Goal: Task Accomplishment & Management: Manage account settings

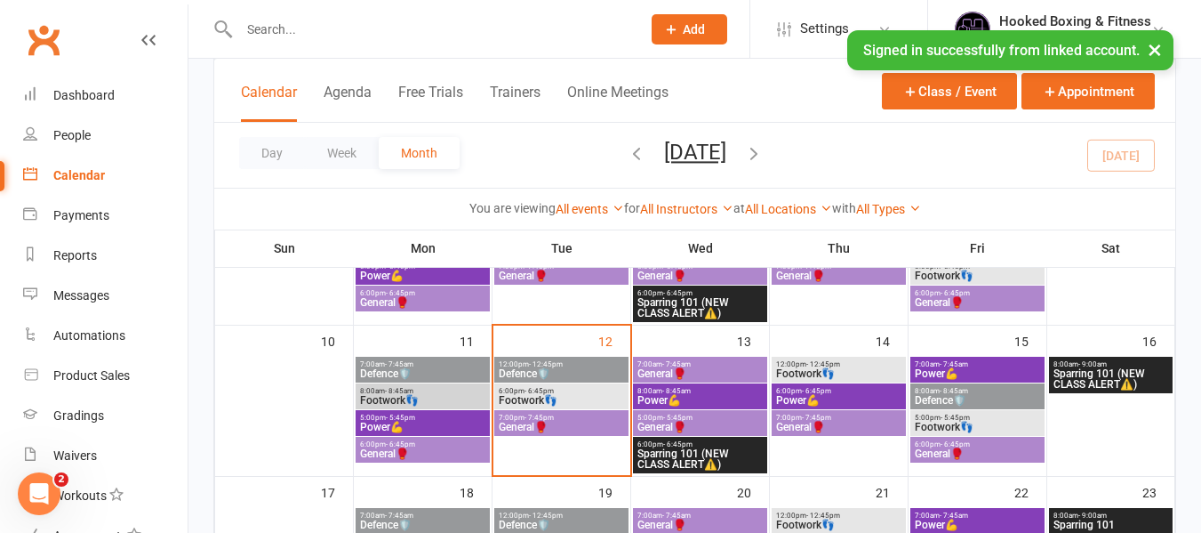
scroll to position [356, 0]
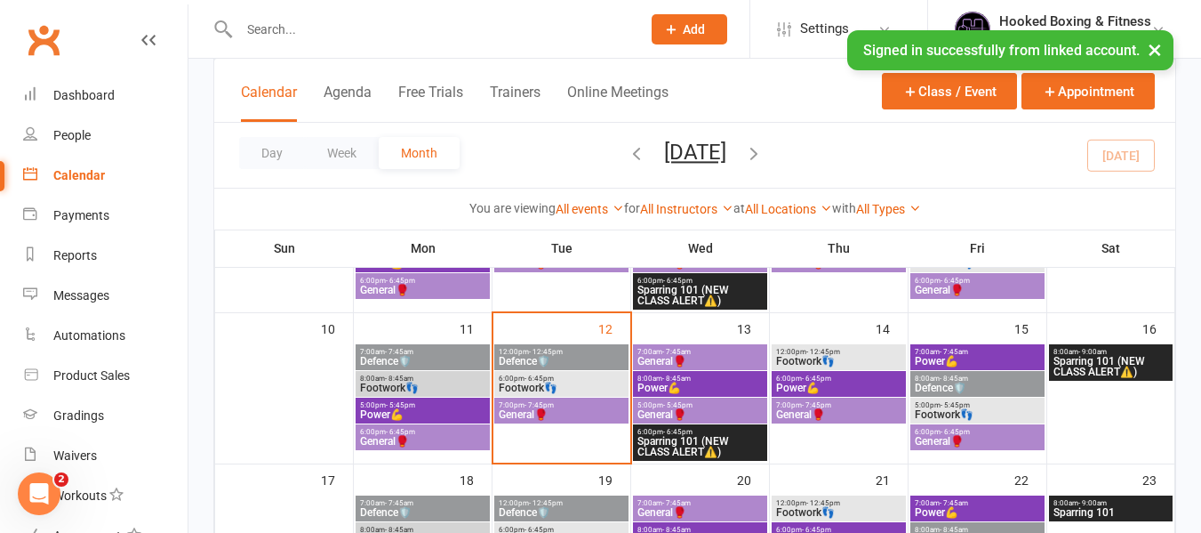
click at [563, 413] on span "General🥊" at bounding box center [561, 414] width 127 height 11
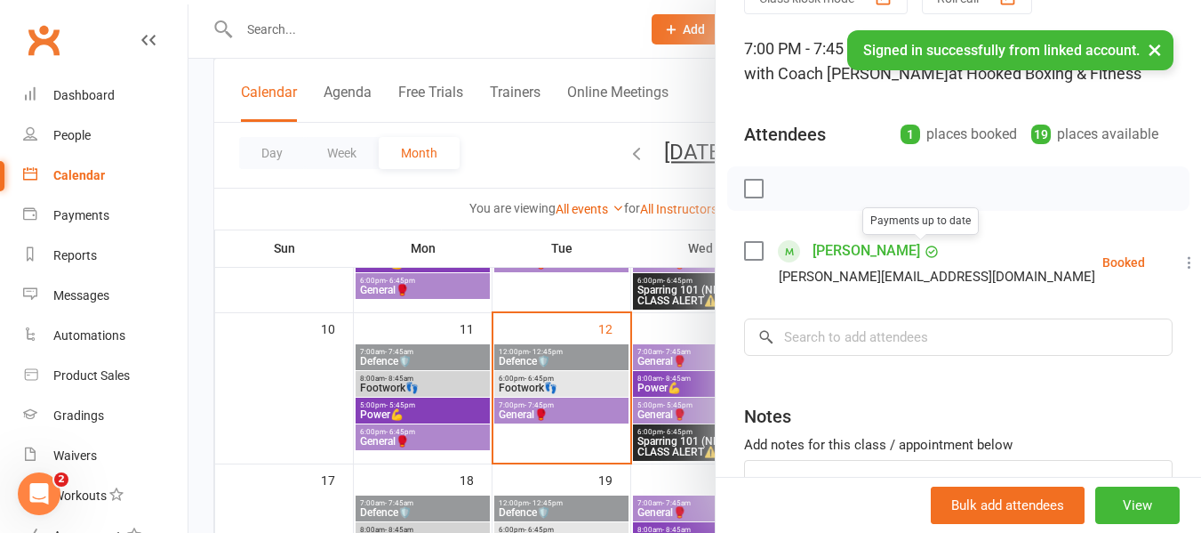
scroll to position [178, 0]
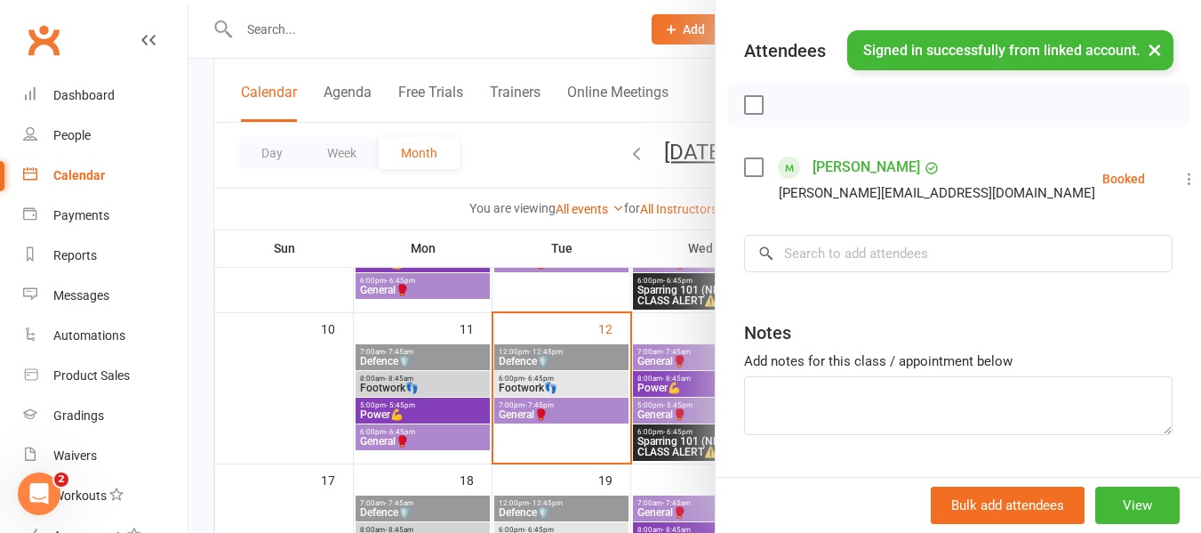
click at [592, 303] on div at bounding box center [695, 266] width 1013 height 533
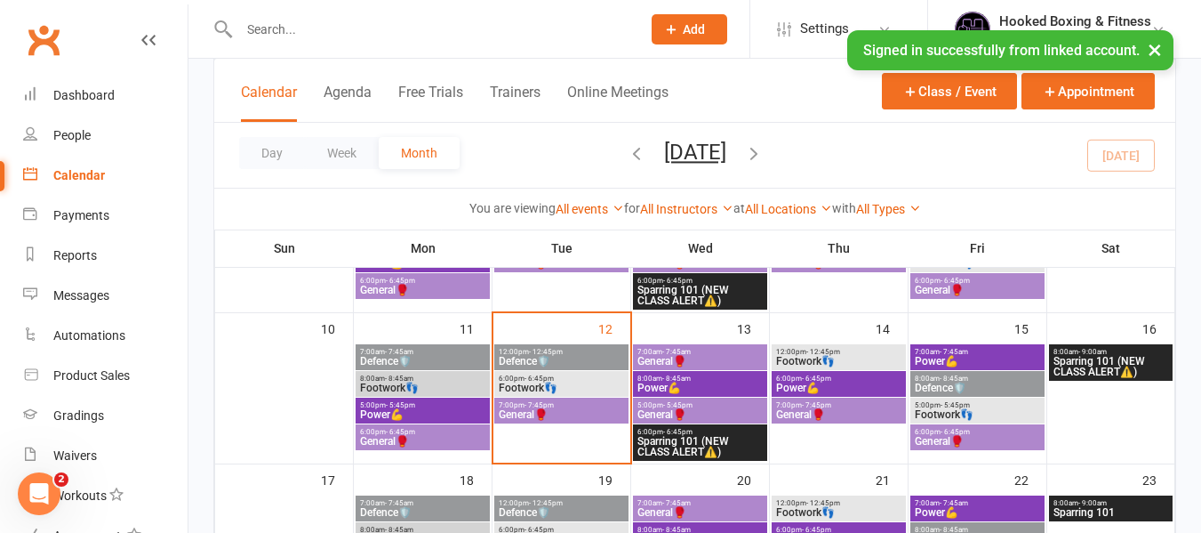
click at [566, 388] on span "Footwork👣" at bounding box center [561, 387] width 127 height 11
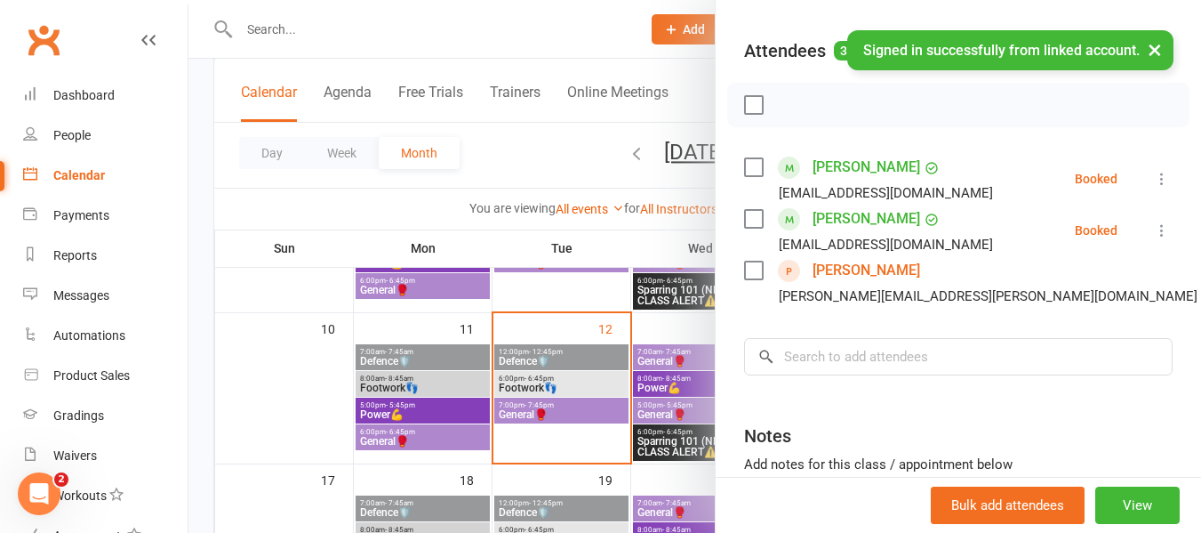
click at [555, 38] on div at bounding box center [695, 266] width 1013 height 533
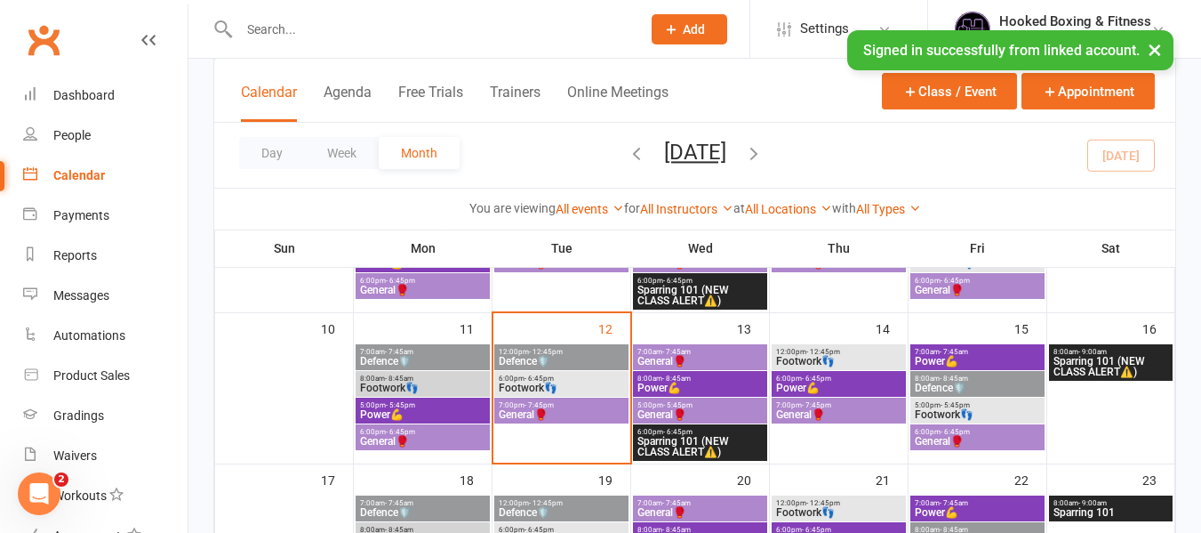
click at [381, 25] on input "text" at bounding box center [431, 29] width 395 height 25
paste input "Oliver Lalazari"
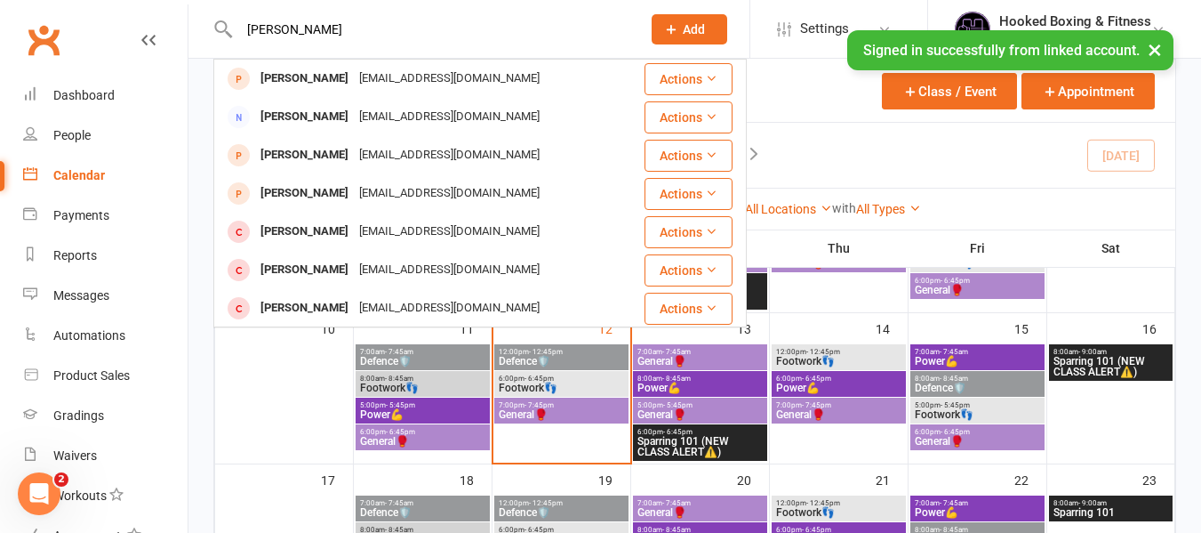
type input "Oliver Lalazari"
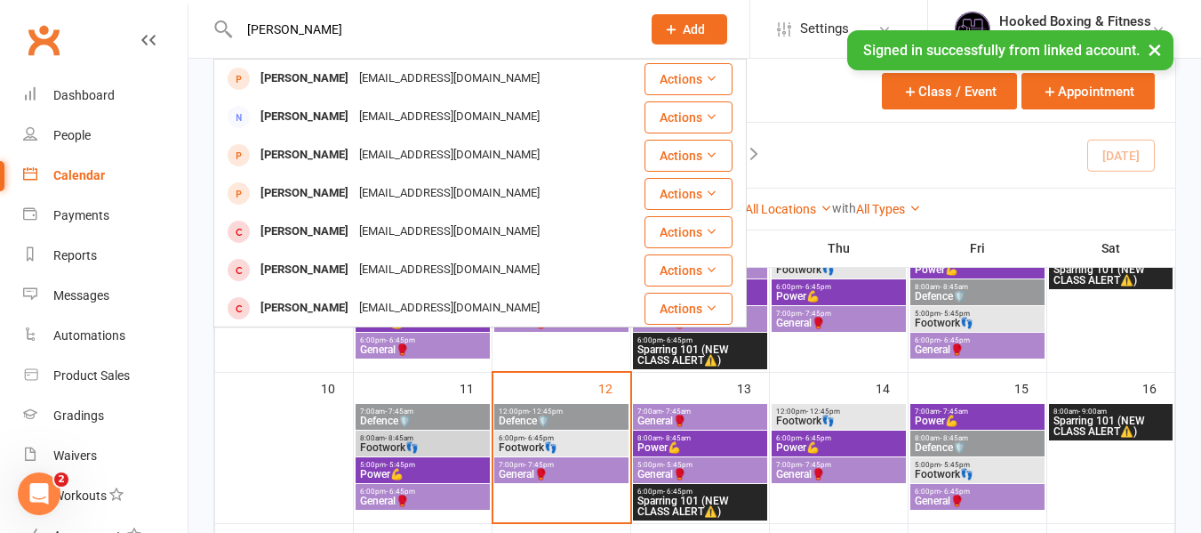
scroll to position [267, 0]
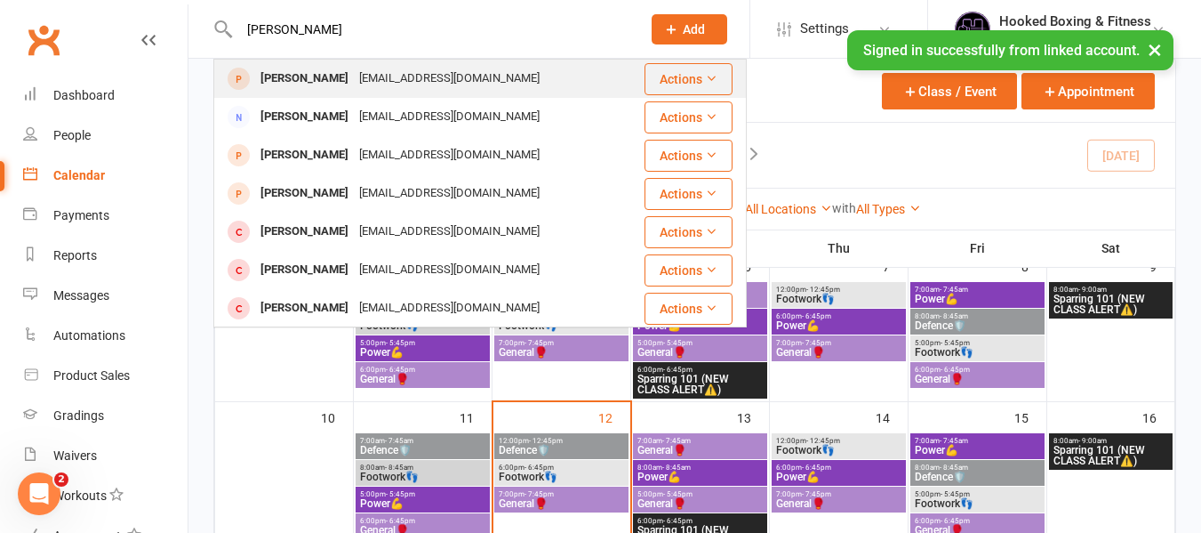
click at [526, 60] on div "Oliver Lalazari erezlalazari@hotmail.com" at bounding box center [428, 78] width 427 height 36
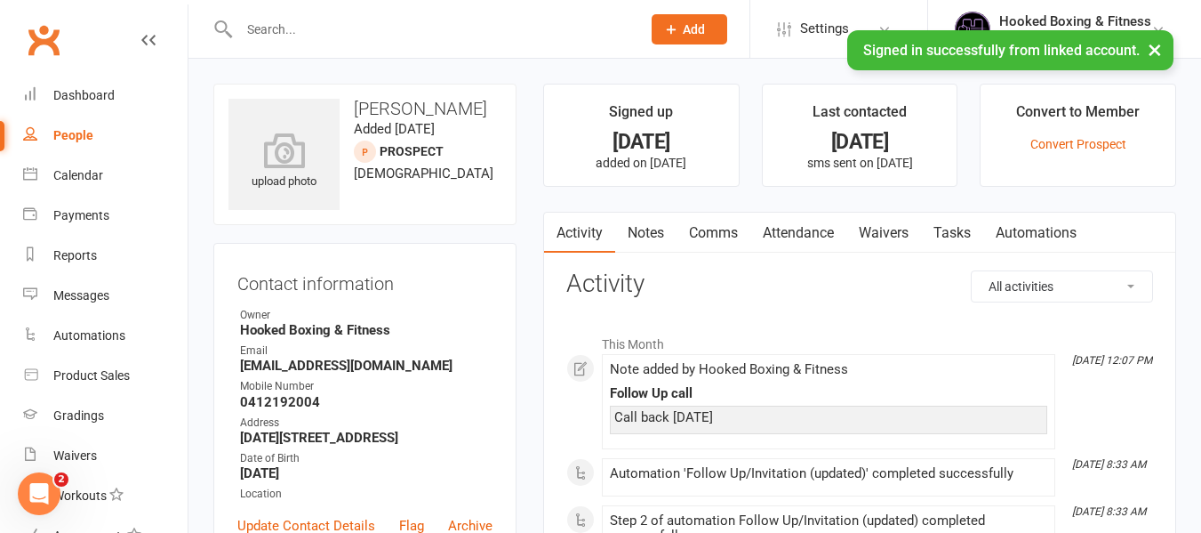
click at [729, 233] on link "Comms" at bounding box center [714, 233] width 74 height 41
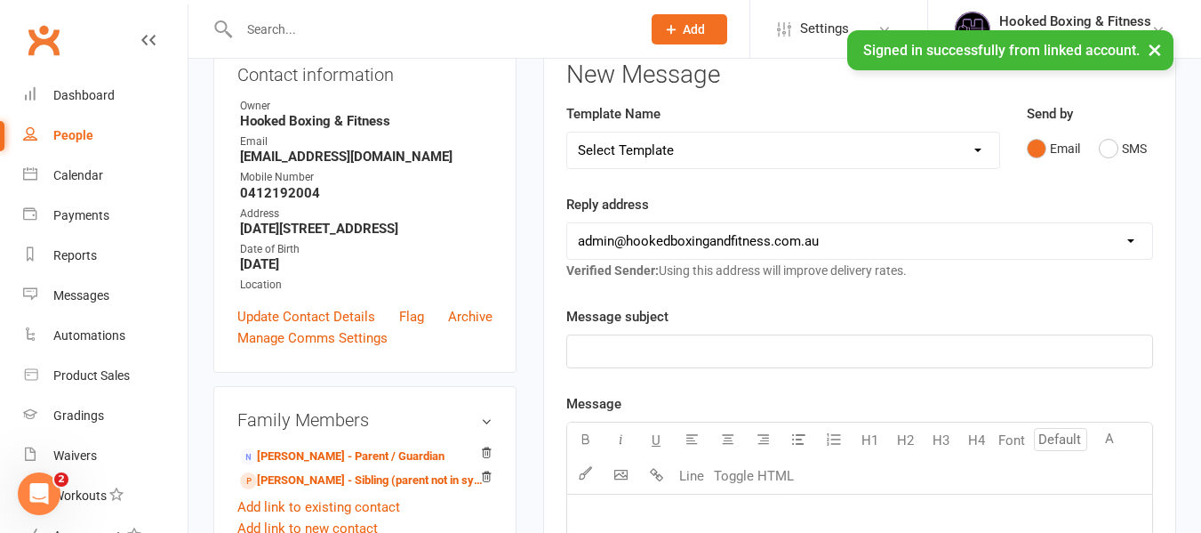
scroll to position [178, 0]
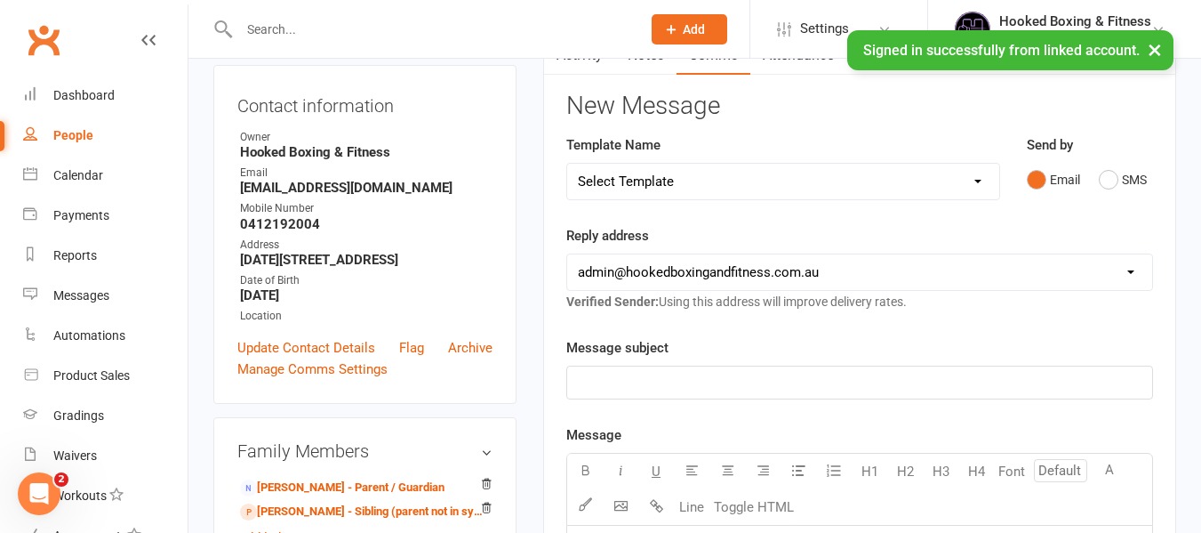
click at [991, 187] on select "Select Template [Email] Anzac Day Closure [Push Notification] Anzac Day Closure…" at bounding box center [783, 182] width 432 height 36
click at [800, 190] on select "Select Template [Email] Anzac Day Closure [Push Notification] Anzac Day Closure…" at bounding box center [783, 182] width 432 height 36
click at [800, 189] on select "Select Template [Email] Anzac Day Closure [Push Notification] Anzac Day Closure…" at bounding box center [783, 182] width 432 height 36
click at [831, 181] on select "Select Template [Email] Anzac Day Closure [Push Notification] Anzac Day Closure…" at bounding box center [783, 182] width 432 height 36
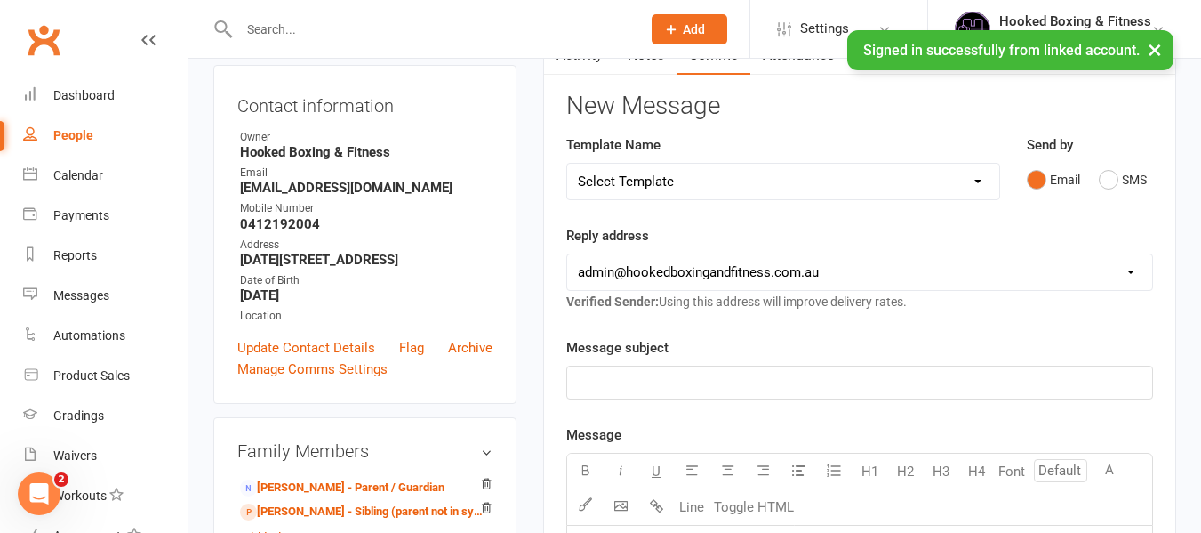
select select "38"
click at [567, 164] on select "Select Template [Email] Anzac Day Closure [Push Notification] Anzac Day Closure…" at bounding box center [783, 182] width 432 height 36
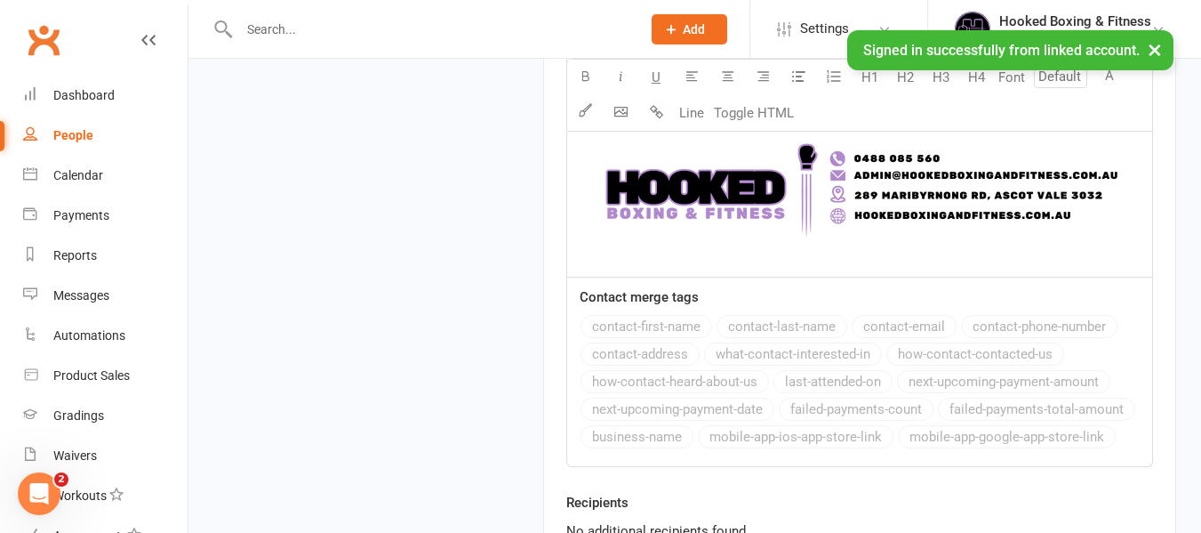
scroll to position [1988, 0]
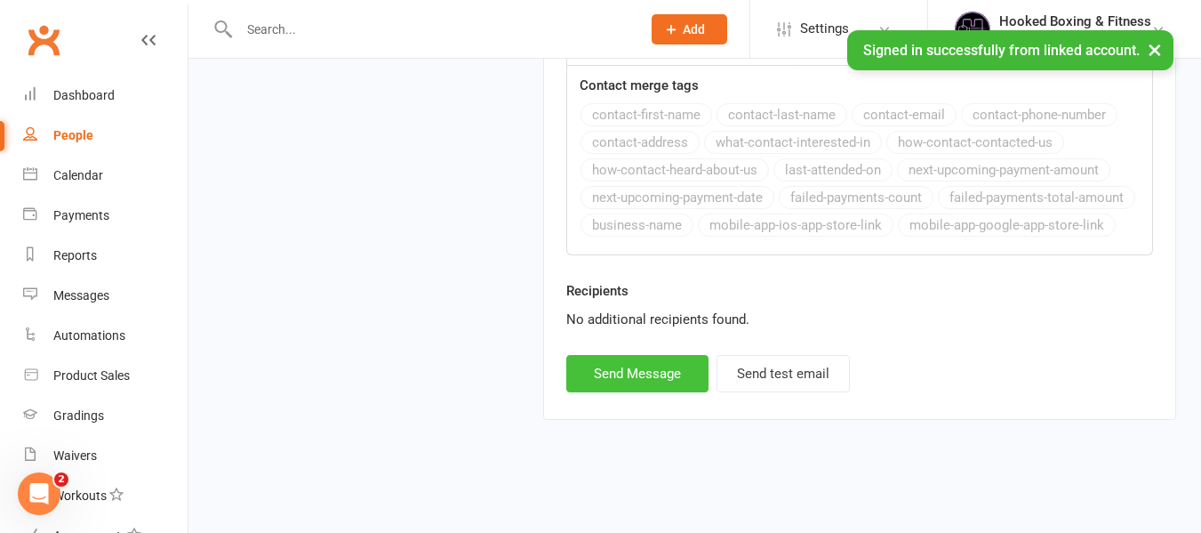
click at [629, 372] on button "Send Message" at bounding box center [637, 373] width 142 height 37
select select
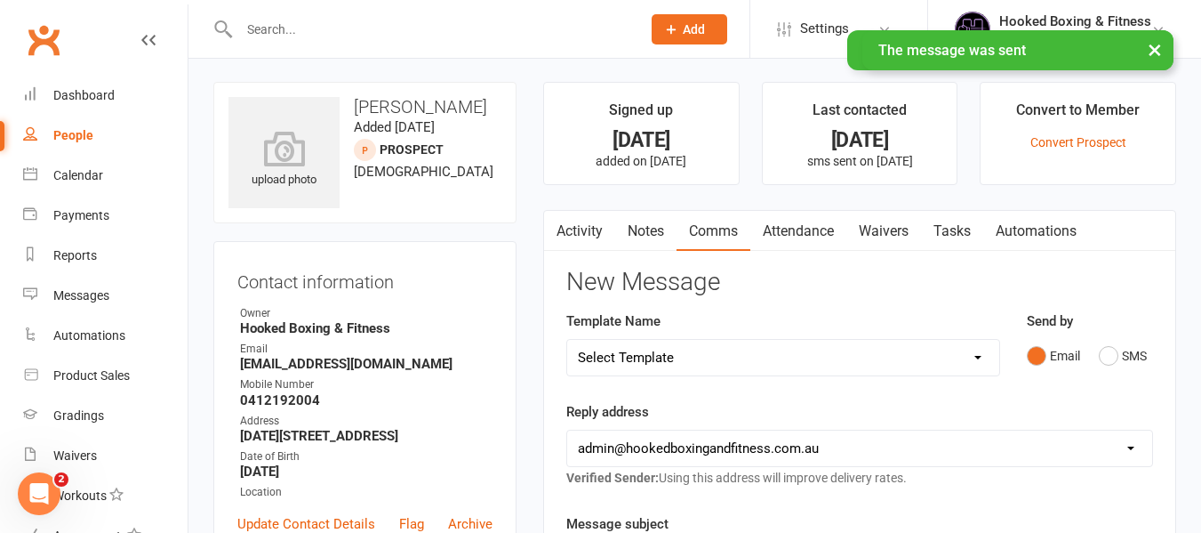
scroll to position [0, 0]
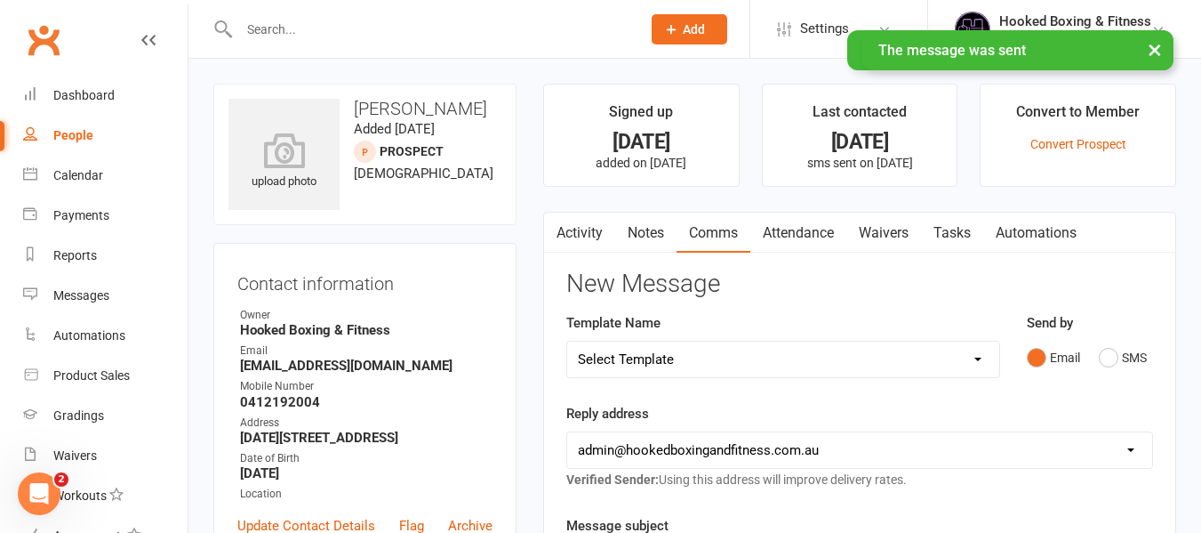
click at [598, 229] on link "Activity" at bounding box center [579, 233] width 71 height 41
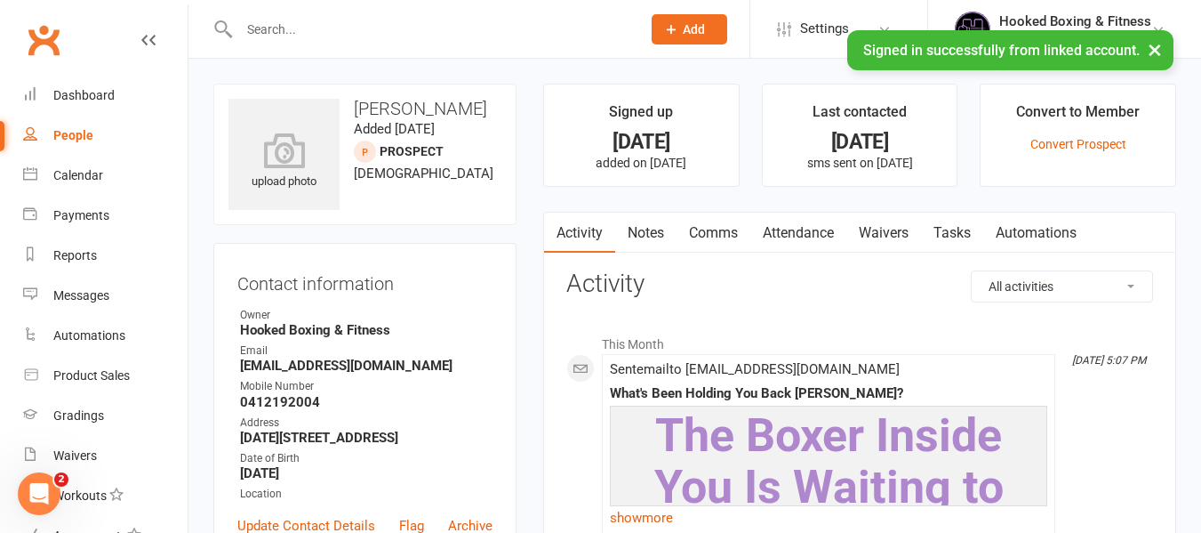
click at [554, 29] on input "text" at bounding box center [431, 29] width 395 height 25
paste input "Tomas arganaras"
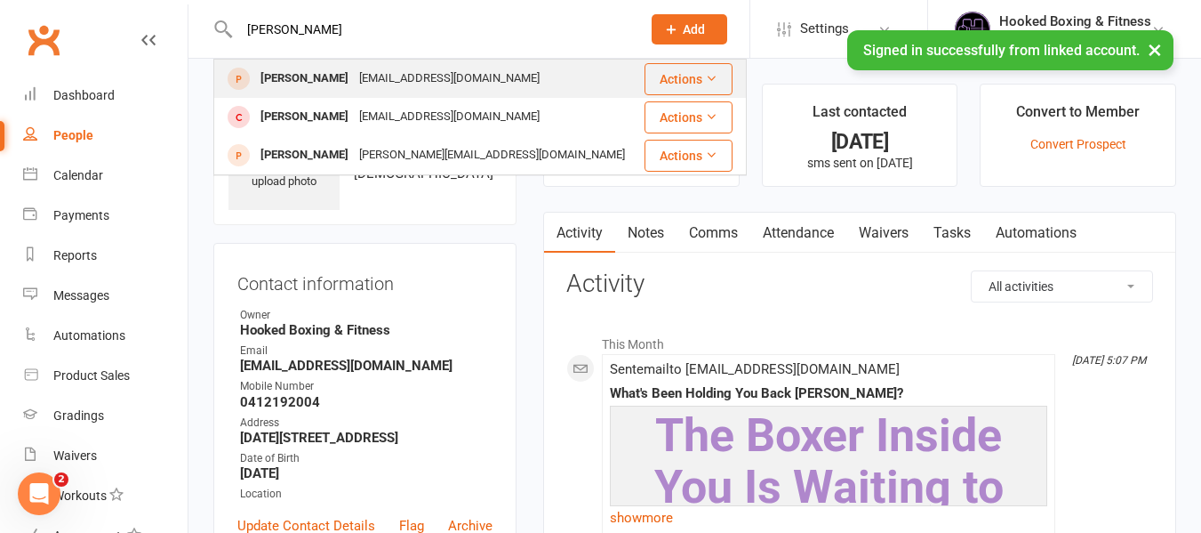
type input "Tomas arganaras"
click at [591, 92] on div "Tomas arganaras tomynfs2@gmail.com" at bounding box center [428, 78] width 427 height 36
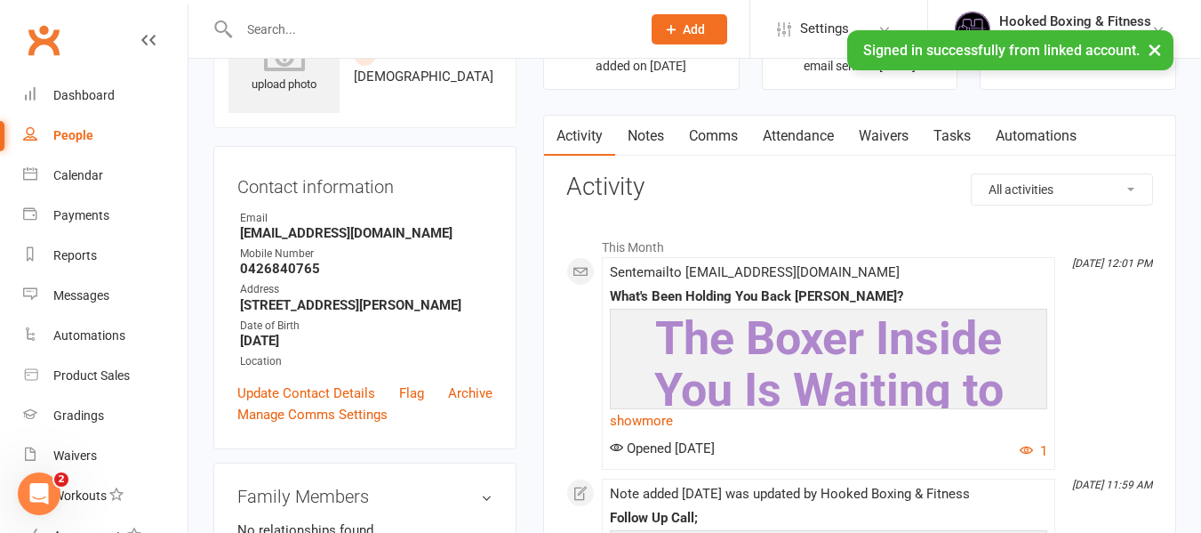
scroll to position [267, 0]
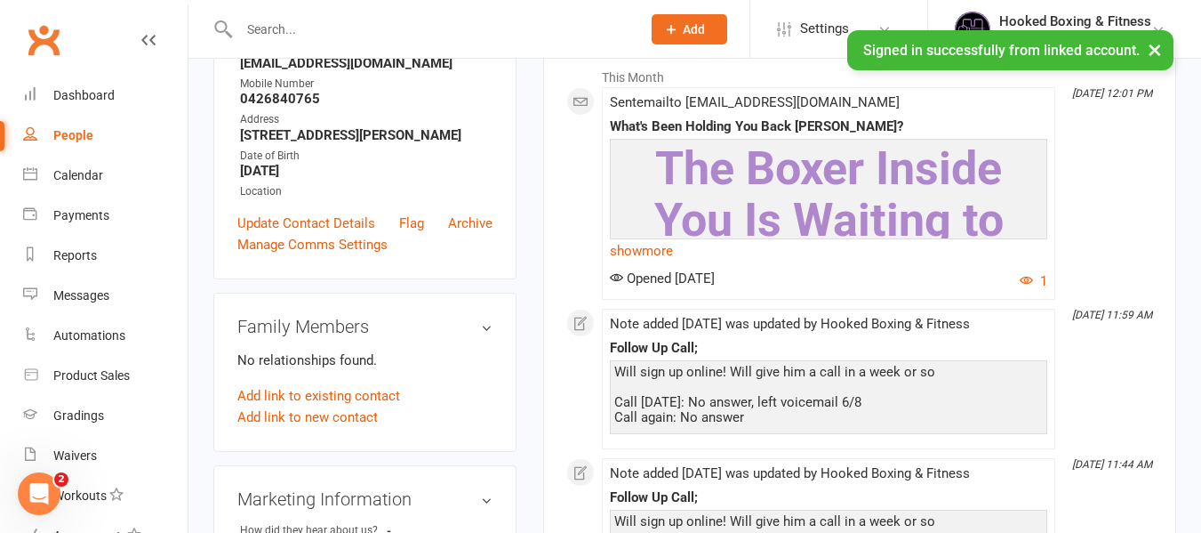
click at [690, 267] on div "Sent email to tomynfs2@gmail.com What's Been Holding You Back Tomas? The Boxer …" at bounding box center [829, 193] width 438 height 197
click at [682, 253] on link "show more" at bounding box center [829, 250] width 438 height 25
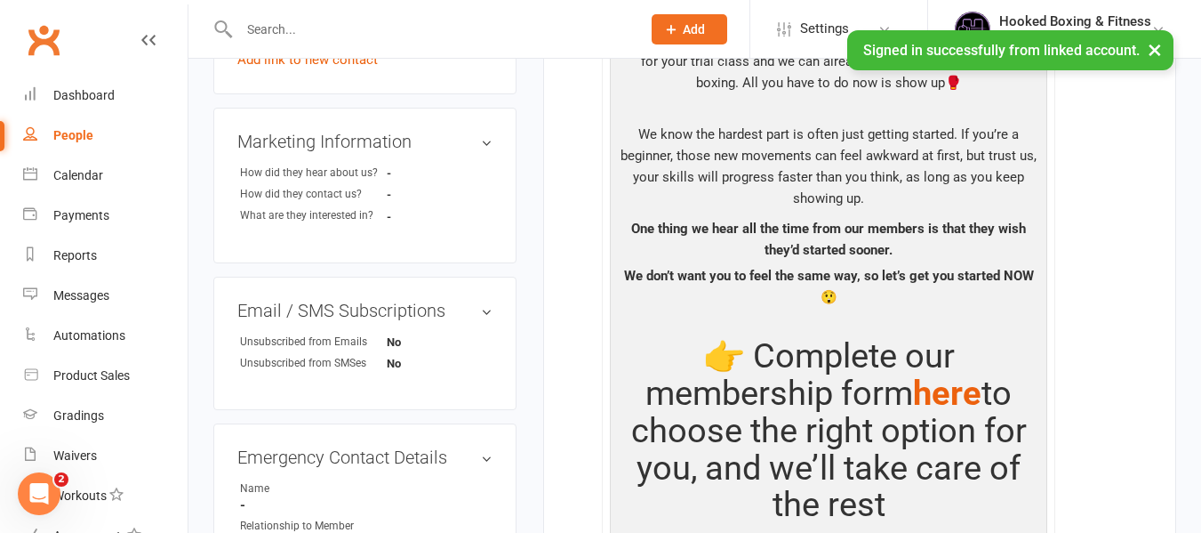
scroll to position [445, 0]
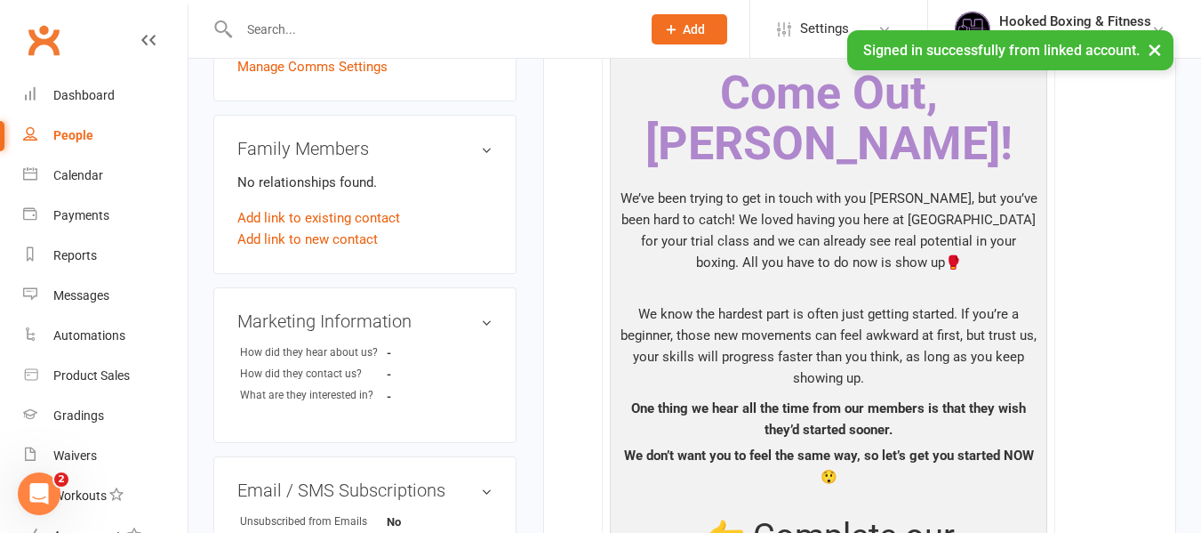
click at [467, 29] on input "text" at bounding box center [431, 29] width 395 height 25
paste input "Maria Paradisis"
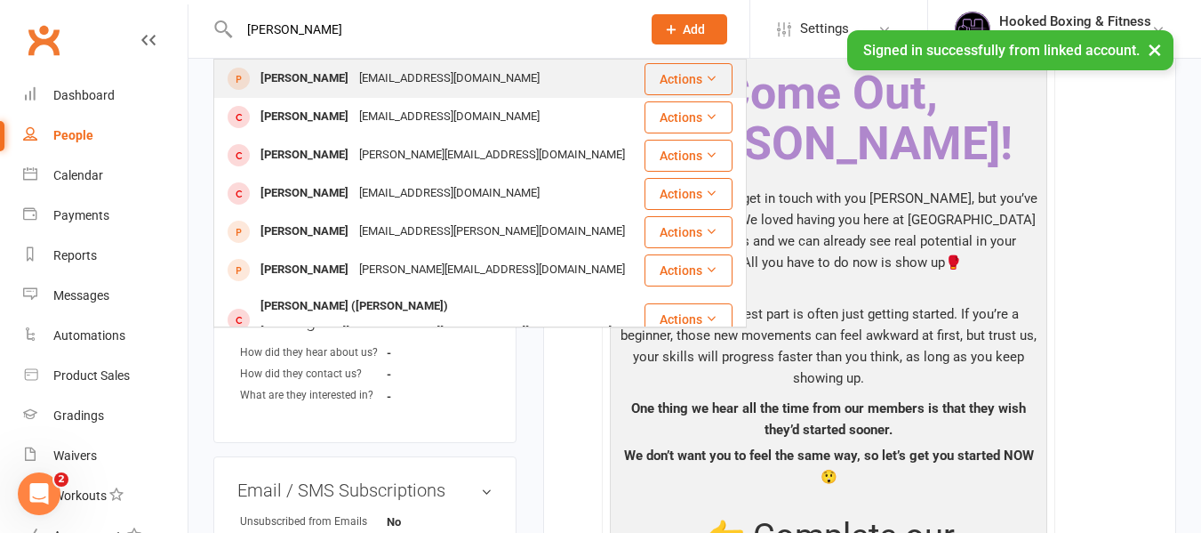
type input "Maria Paradisis"
click at [486, 78] on div "Maria Paradisis mkirkilis@gmail.com" at bounding box center [429, 78] width 428 height 36
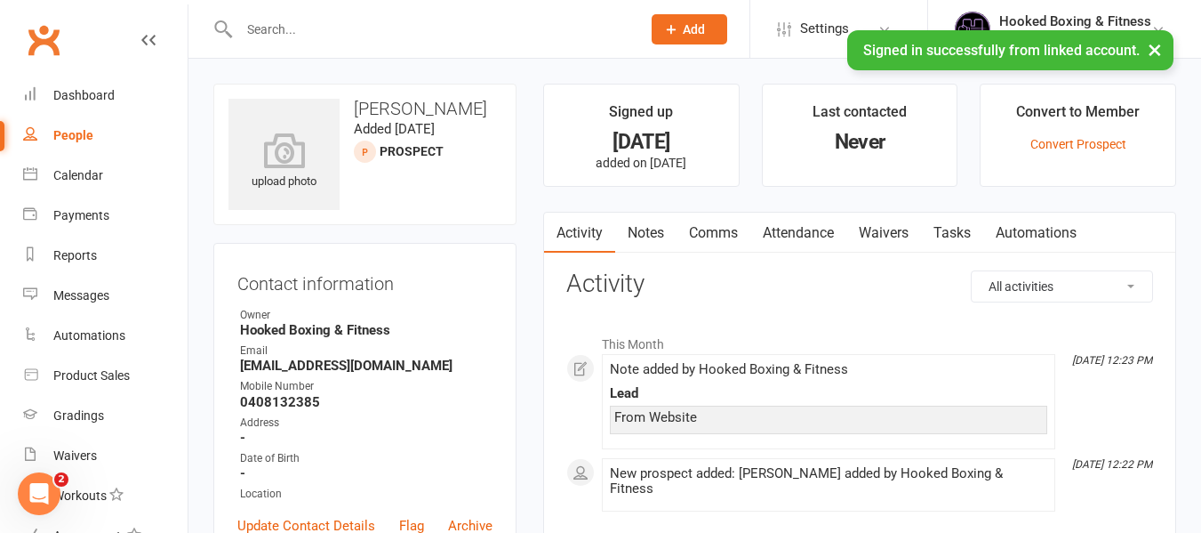
click at [728, 221] on link "Comms" at bounding box center [714, 233] width 74 height 41
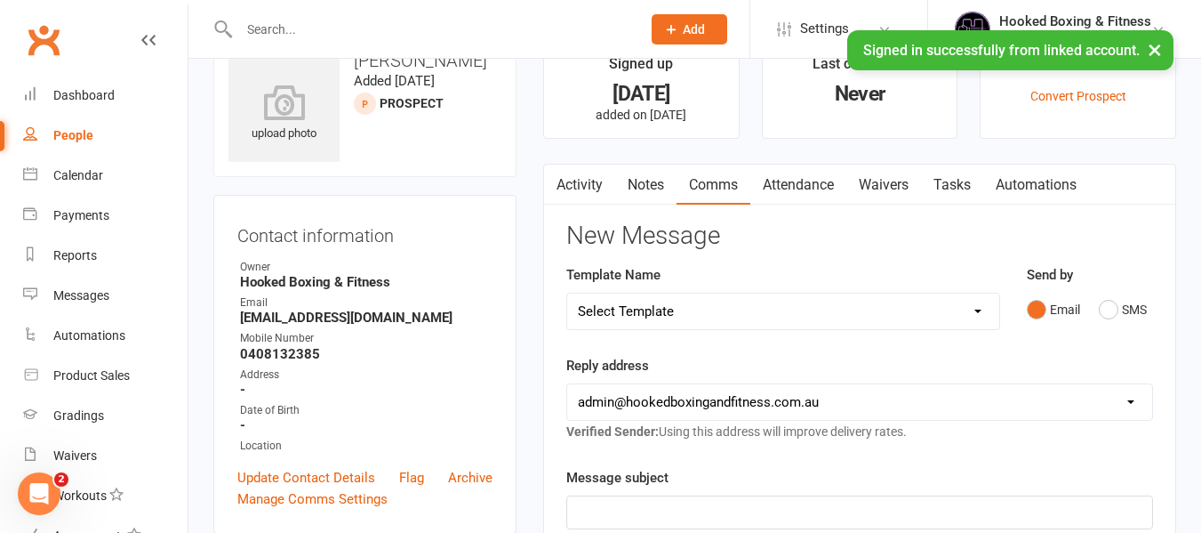
scroll to position [89, 0]
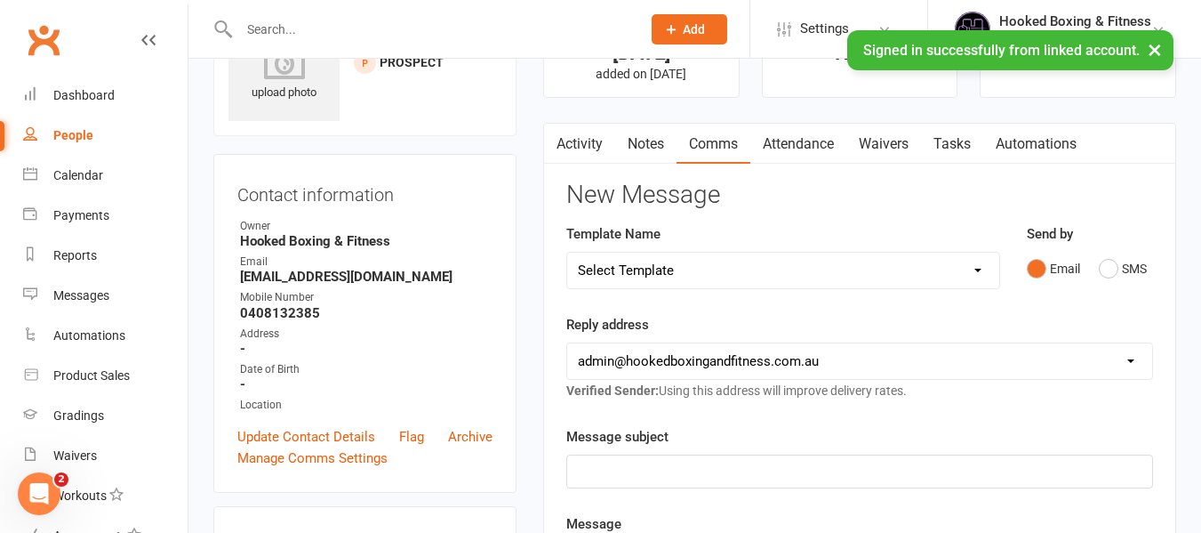
click at [797, 259] on select "Select Template [Push Notification] Anzac Day Closure [Email] Anzac Day Closure…" at bounding box center [783, 271] width 432 height 36
click at [588, 141] on link "Activity" at bounding box center [579, 144] width 71 height 41
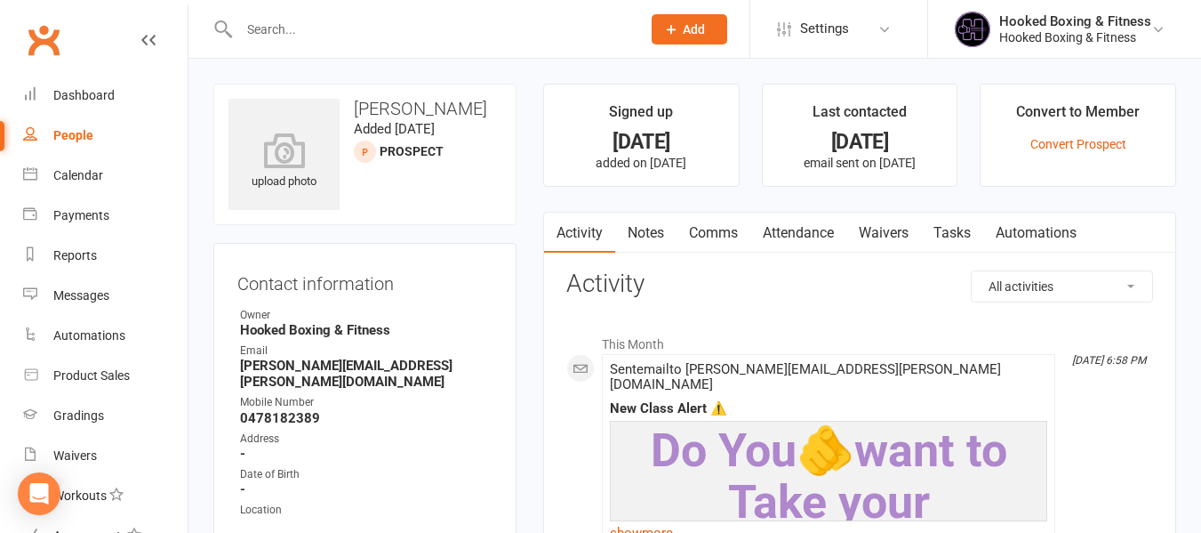
click at [881, 220] on link "Waivers" at bounding box center [884, 233] width 75 height 41
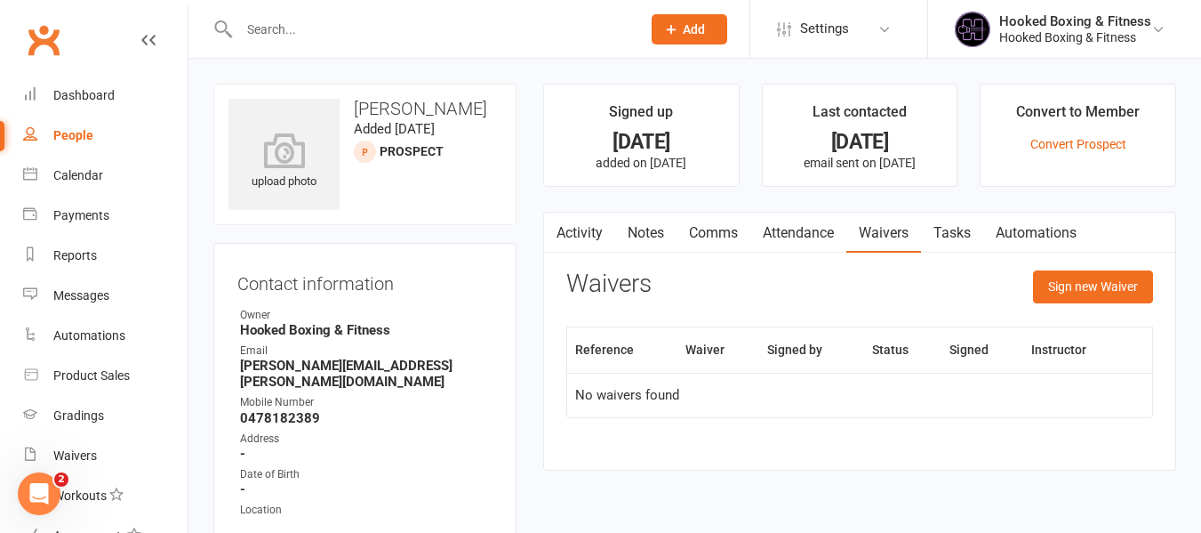
drag, startPoint x: 568, startPoint y: 224, endPoint x: 564, endPoint y: 213, distance: 11.6
click at [566, 224] on scrollable-tabs "Activity Notes Comms Attendance Waivers Tasks Automations" at bounding box center [859, 233] width 631 height 41
click at [609, 222] on link "Activity" at bounding box center [579, 233] width 71 height 41
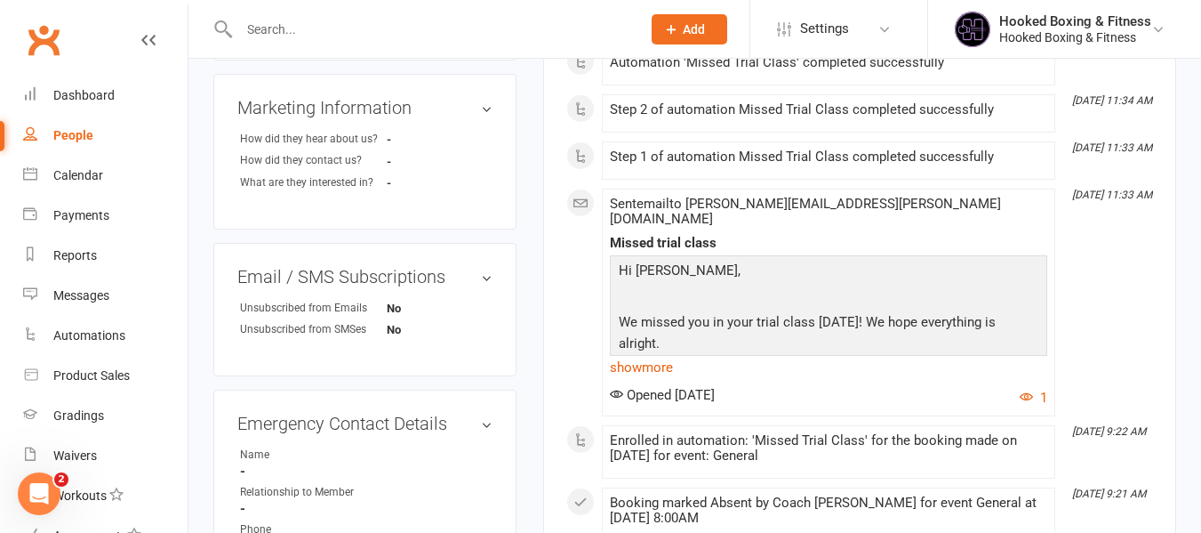
scroll to position [711, 0]
click at [682, 353] on link "show more" at bounding box center [829, 365] width 438 height 25
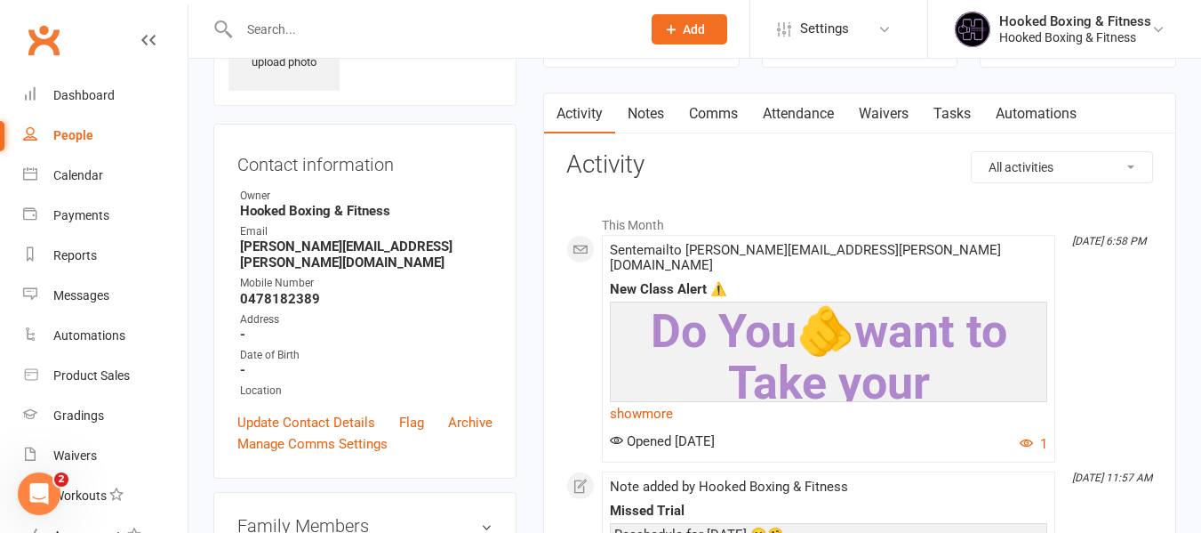
scroll to position [0, 0]
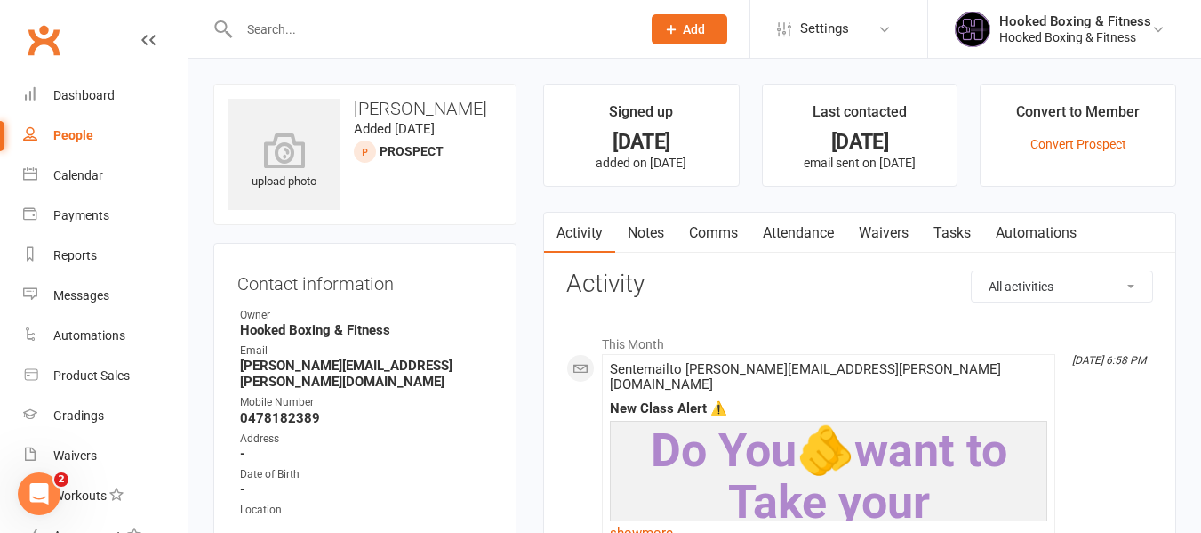
click at [1024, 236] on link "Automations" at bounding box center [1037, 233] width 106 height 41
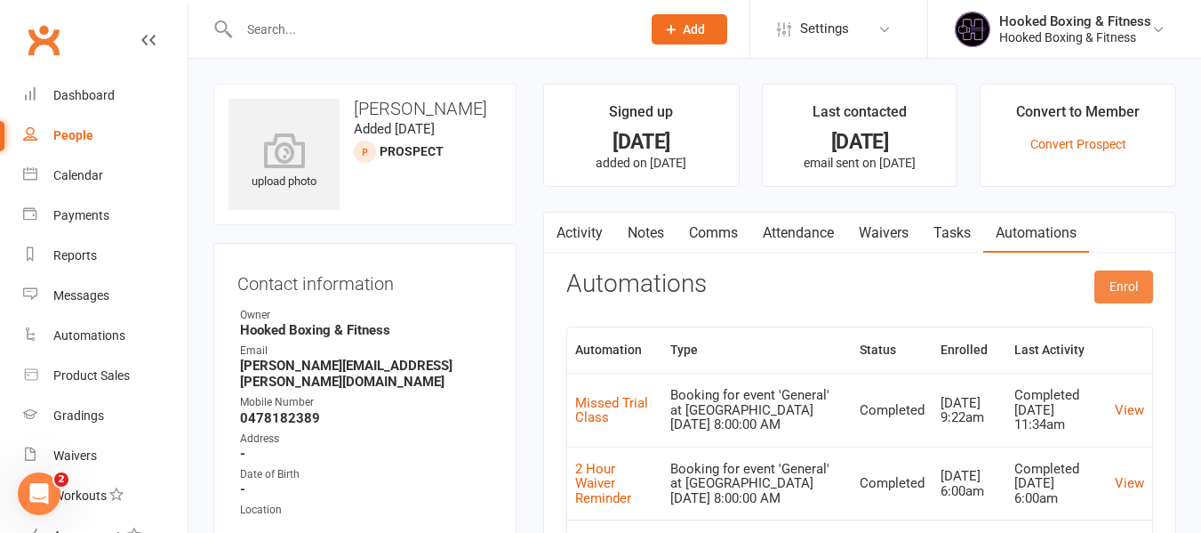
click at [1117, 281] on button "Enrol" at bounding box center [1124, 286] width 59 height 32
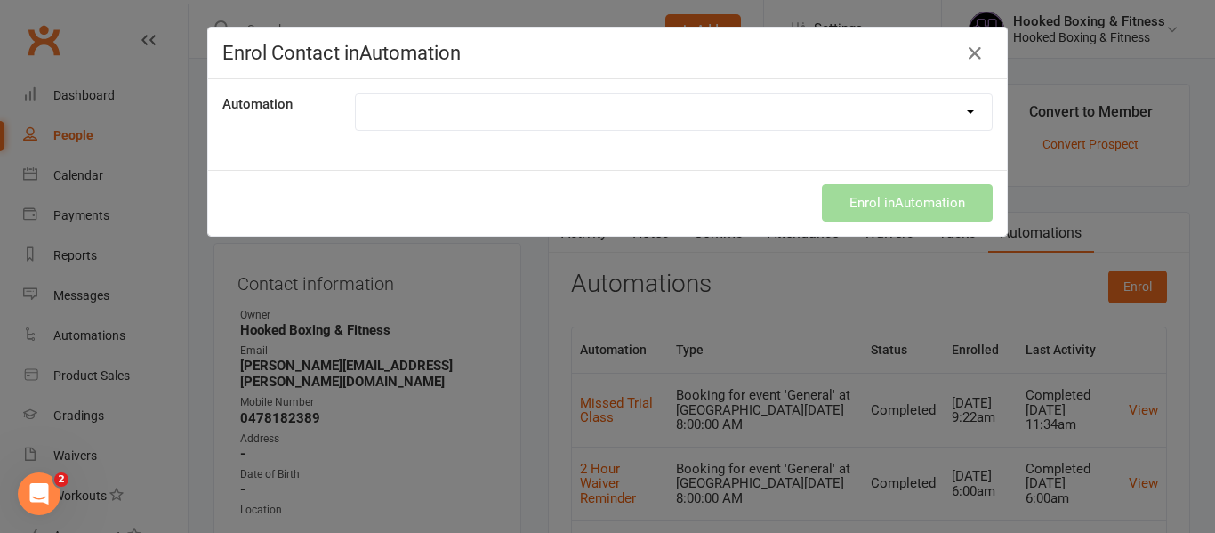
click at [549, 111] on select "100 Classes Attended! 14 Days Absent 2 Hour Waiver Reminder 2 hour waiver remin…" at bounding box center [674, 112] width 636 height 36
select select "7636"
click at [356, 94] on select "100 Classes Attended! 14 Days Absent 2 Hour Waiver Reminder 2 hour waiver remin…" at bounding box center [674, 112] width 636 height 36
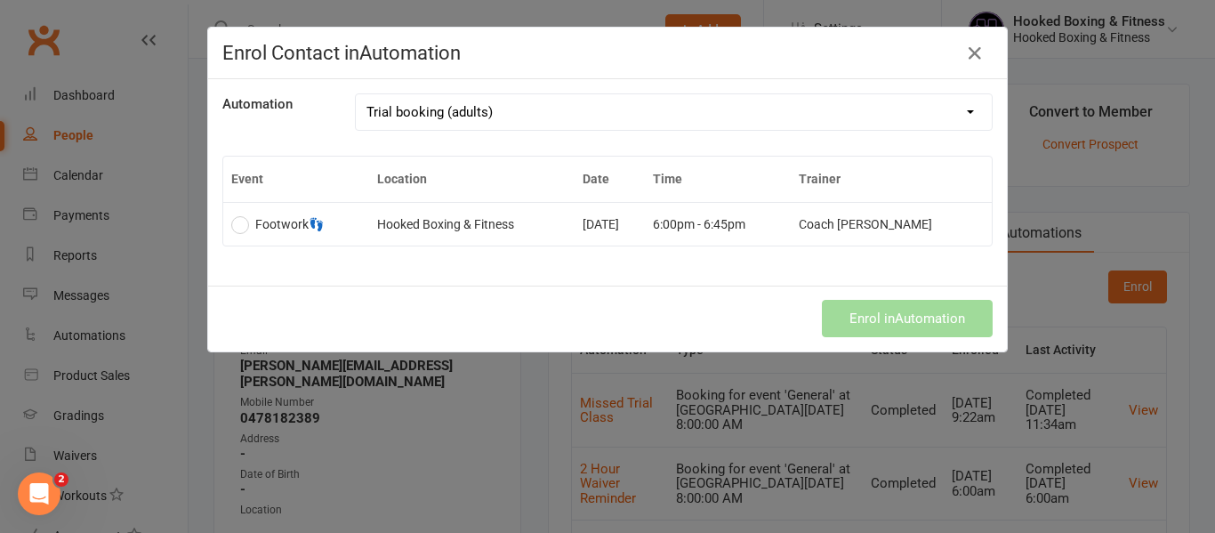
drag, startPoint x: 503, startPoint y: 221, endPoint x: 962, endPoint y: 293, distance: 464.5
click at [503, 221] on td "Hooked Boxing & Fitness" at bounding box center [471, 224] width 205 height 44
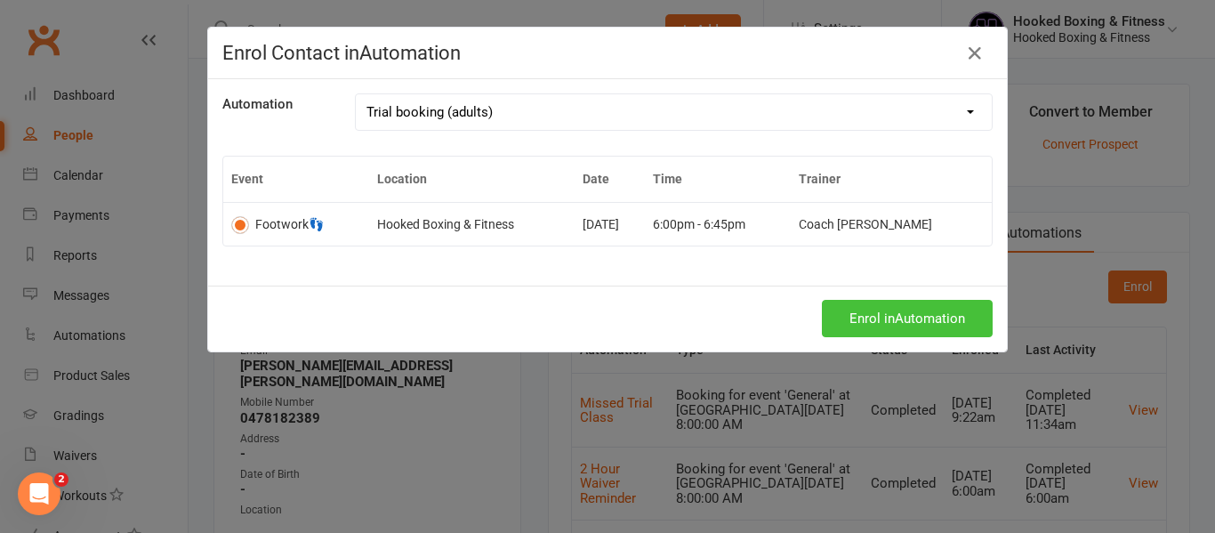
click at [947, 321] on button "Enrol in Automation" at bounding box center [907, 318] width 171 height 37
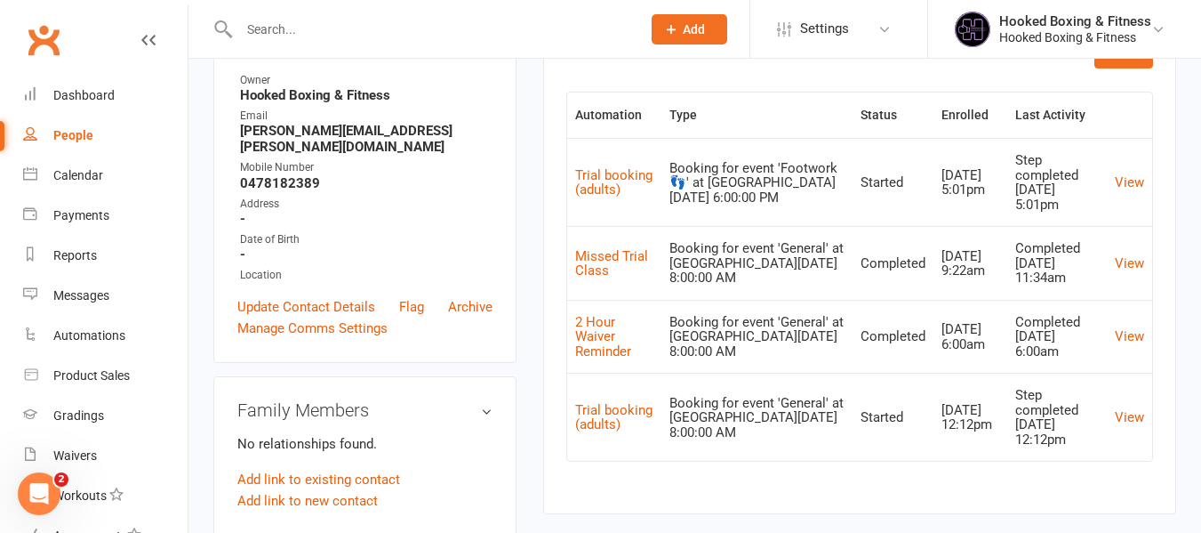
scroll to position [267, 0]
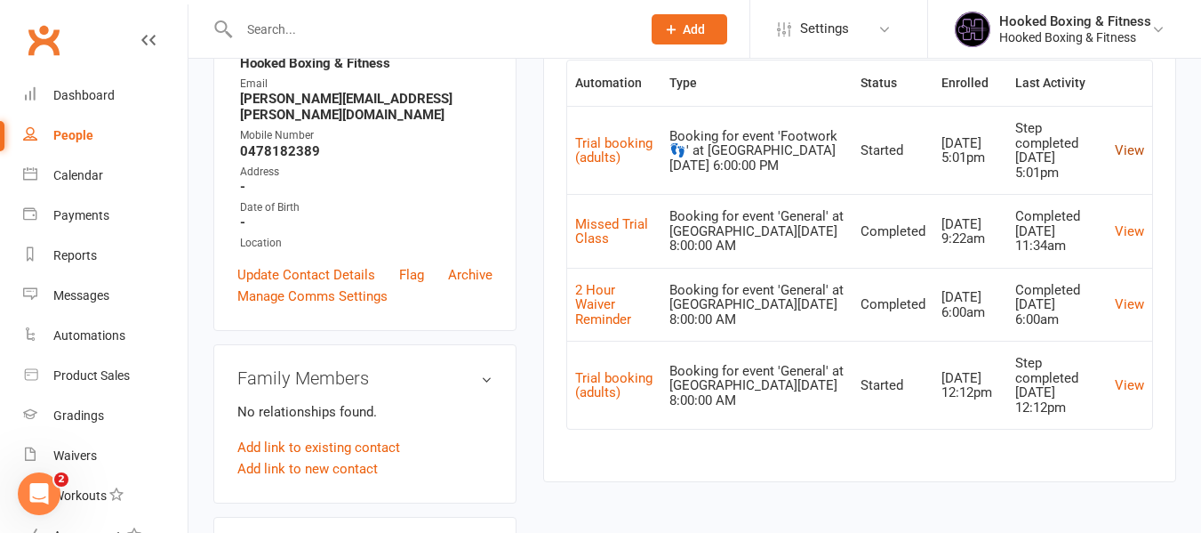
click at [1136, 155] on link "View" at bounding box center [1129, 150] width 29 height 16
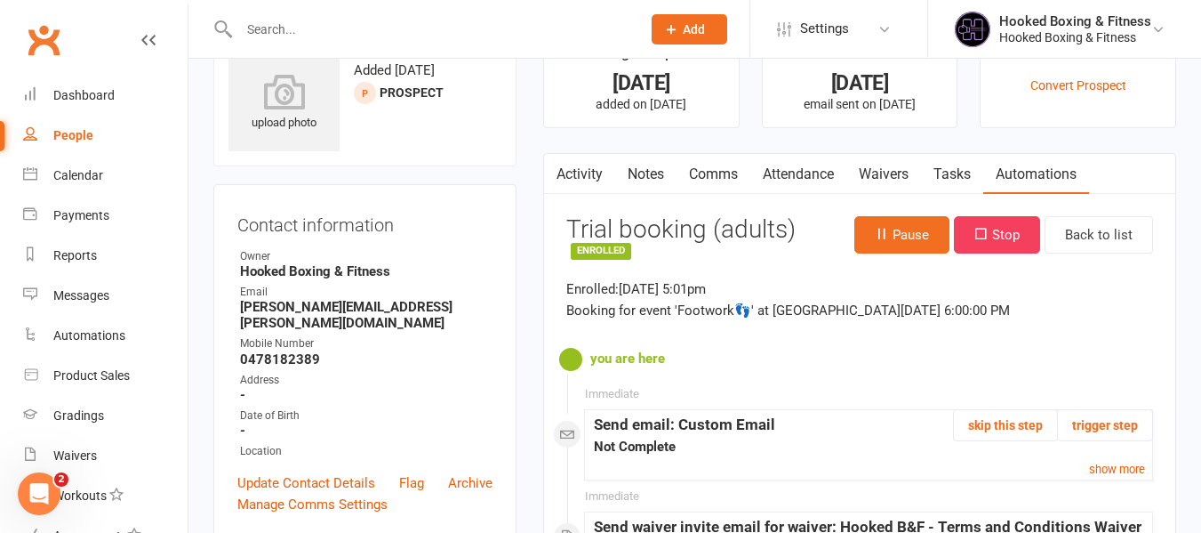
scroll to position [89, 0]
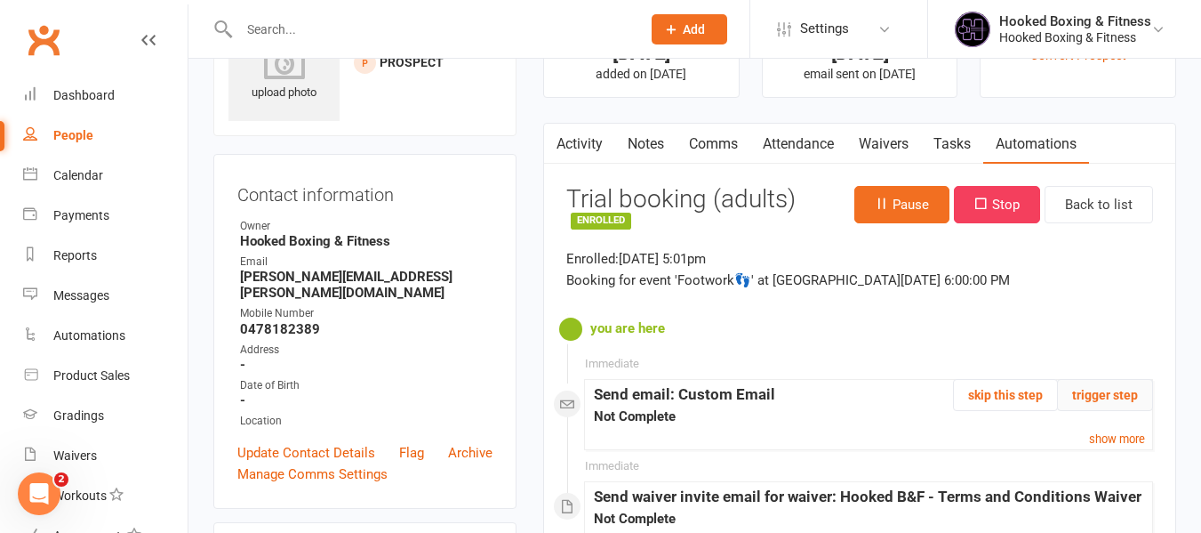
click at [1132, 392] on button "trigger step" at bounding box center [1105, 395] width 96 height 32
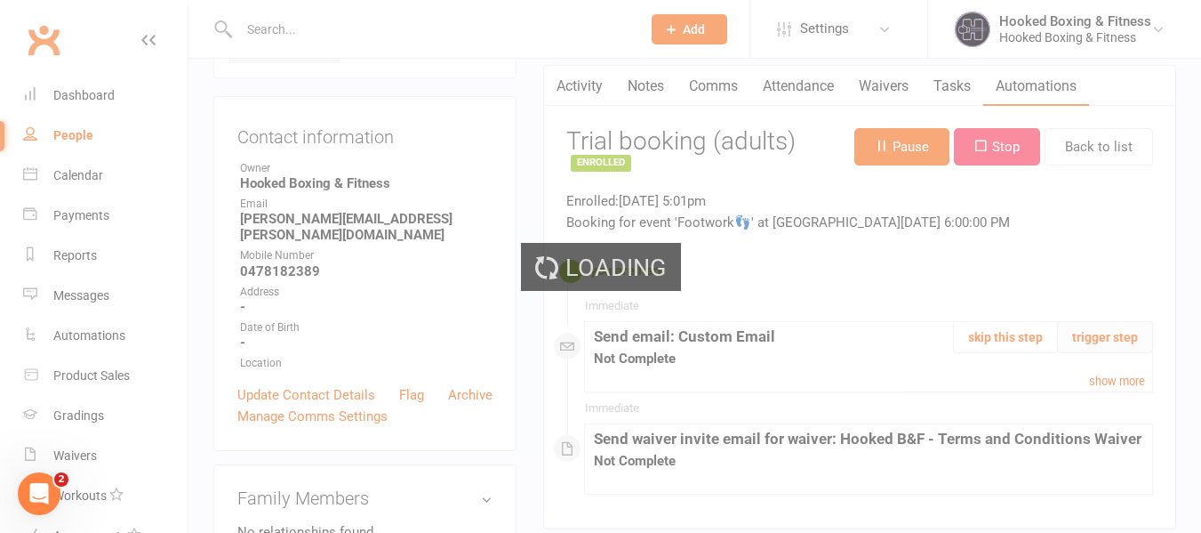
scroll to position [178, 0]
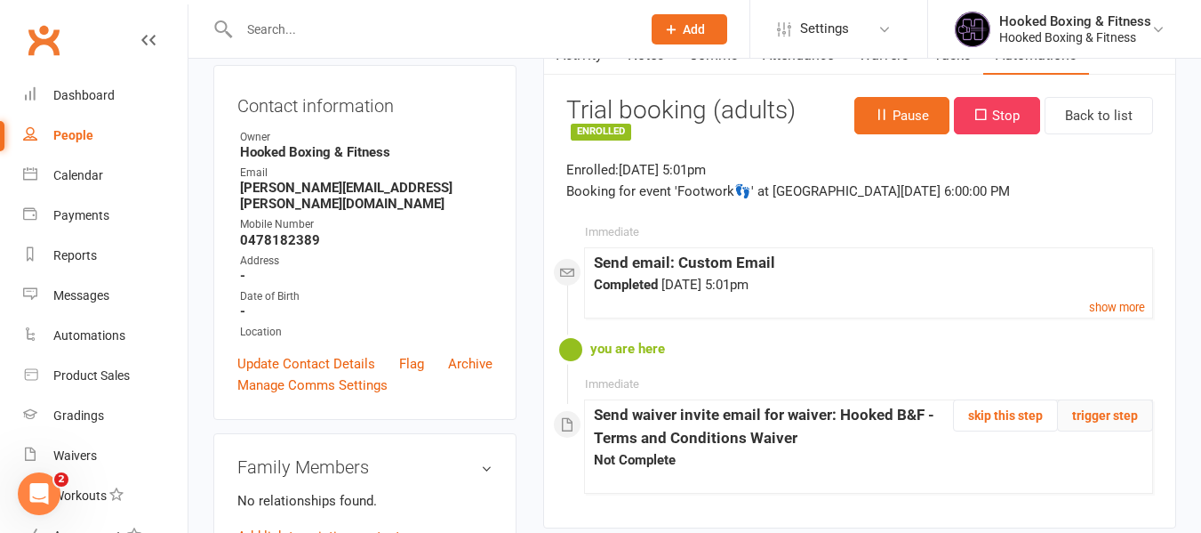
click at [1121, 421] on button "trigger step" at bounding box center [1105, 415] width 96 height 32
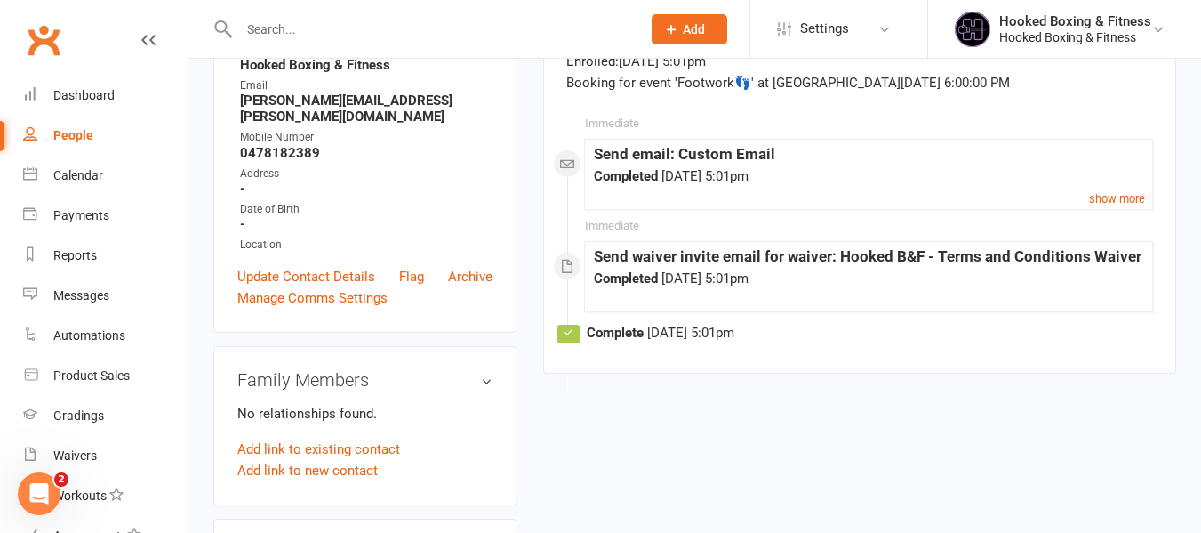
scroll to position [0, 0]
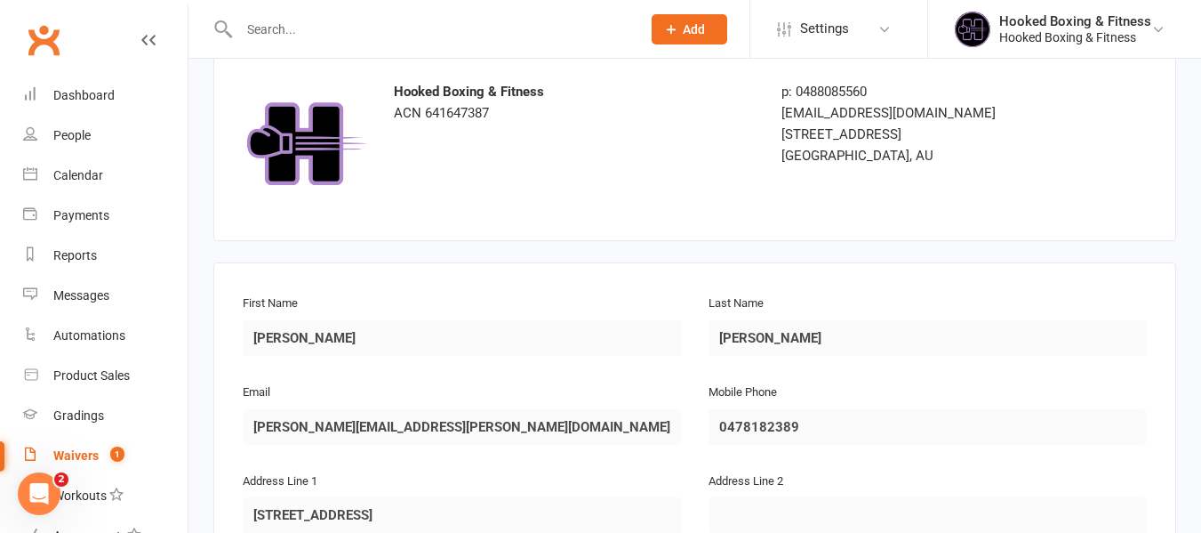
click at [100, 448] on link "Waivers 1" at bounding box center [105, 456] width 165 height 40
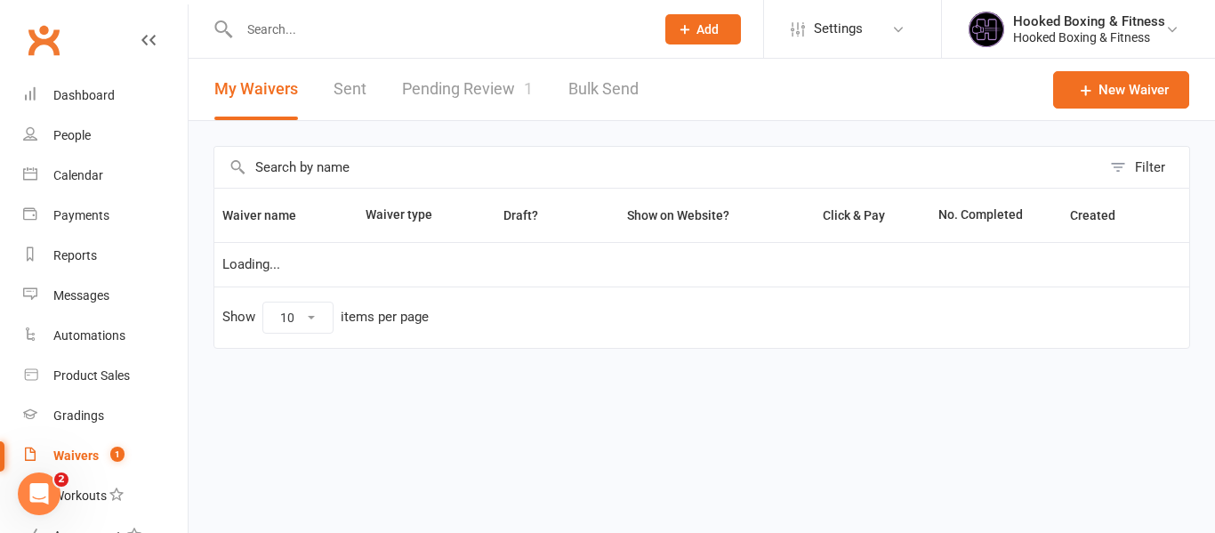
select select "100"
click at [517, 95] on link "Pending Review 1" at bounding box center [467, 89] width 131 height 61
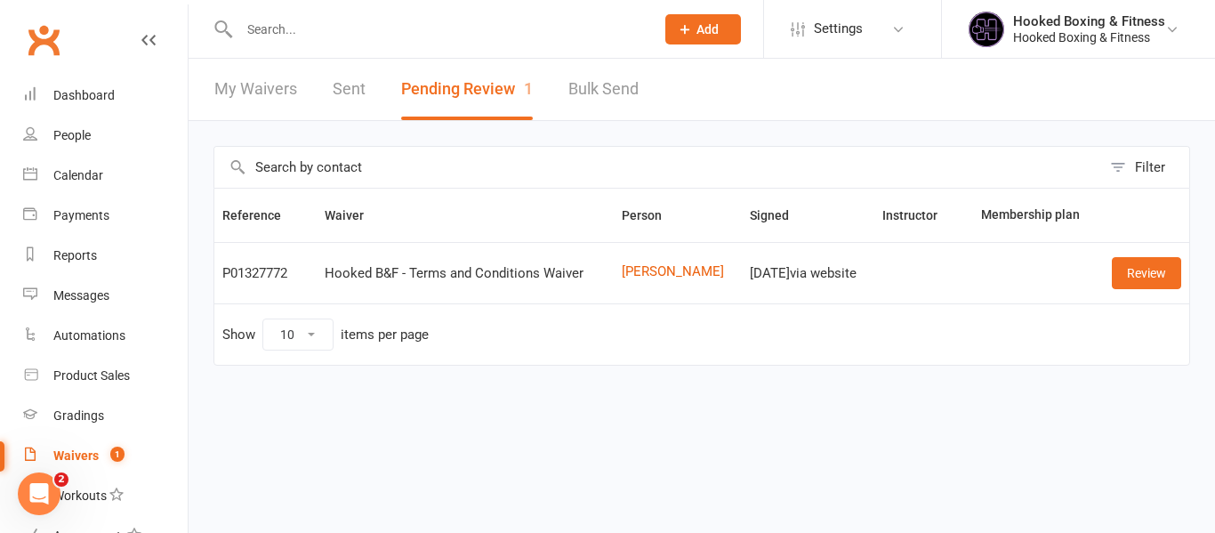
click at [1192, 277] on div "Filter Reference Waiver Person Signed Instructor Membership plan P01327772 Hook…" at bounding box center [702, 268] width 1026 height 294
click at [1136, 267] on link "Review" at bounding box center [1146, 273] width 69 height 32
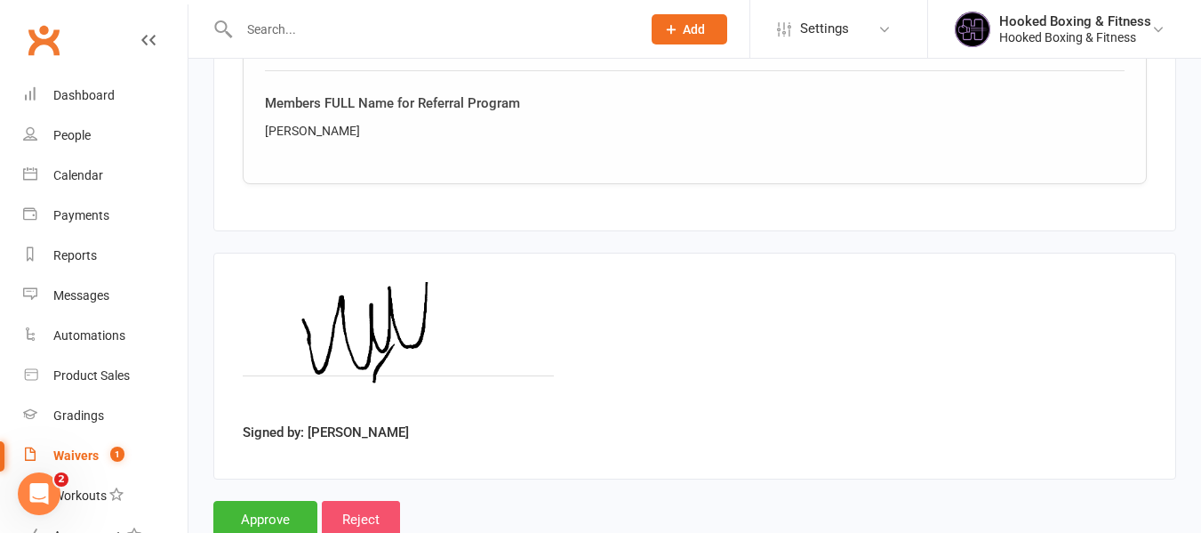
scroll to position [1534, 0]
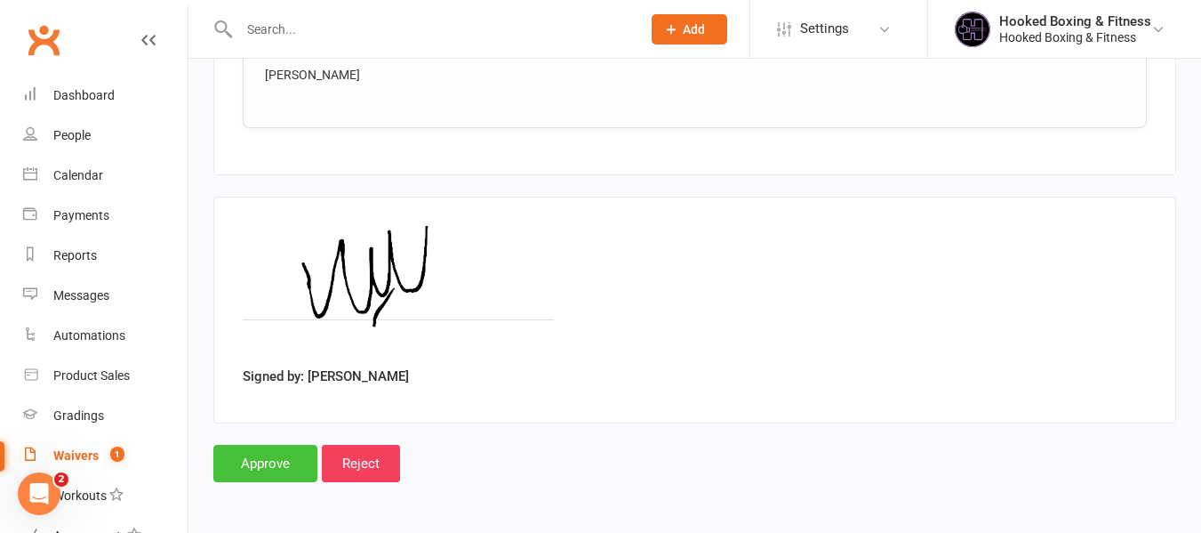
click at [288, 476] on input "Approve" at bounding box center [265, 463] width 104 height 37
